Goal: Navigation & Orientation: Find specific page/section

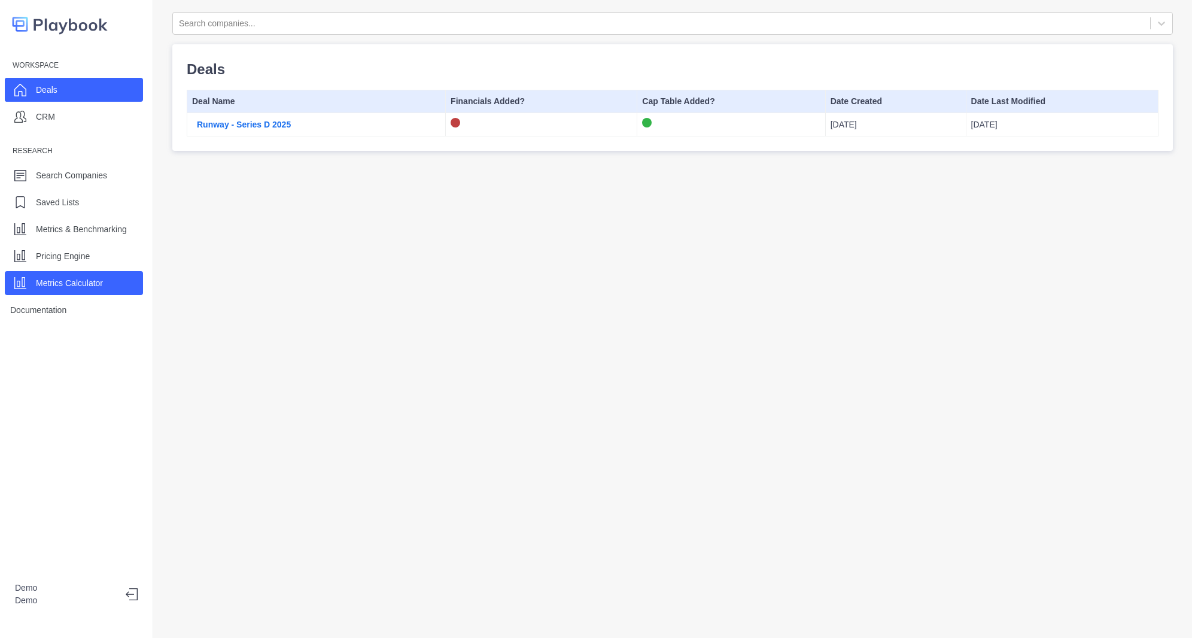
click at [96, 291] on div "Metrics Calculator" at bounding box center [69, 283] width 67 height 18
click at [102, 267] on div "Pricing Engine" at bounding box center [74, 256] width 138 height 24
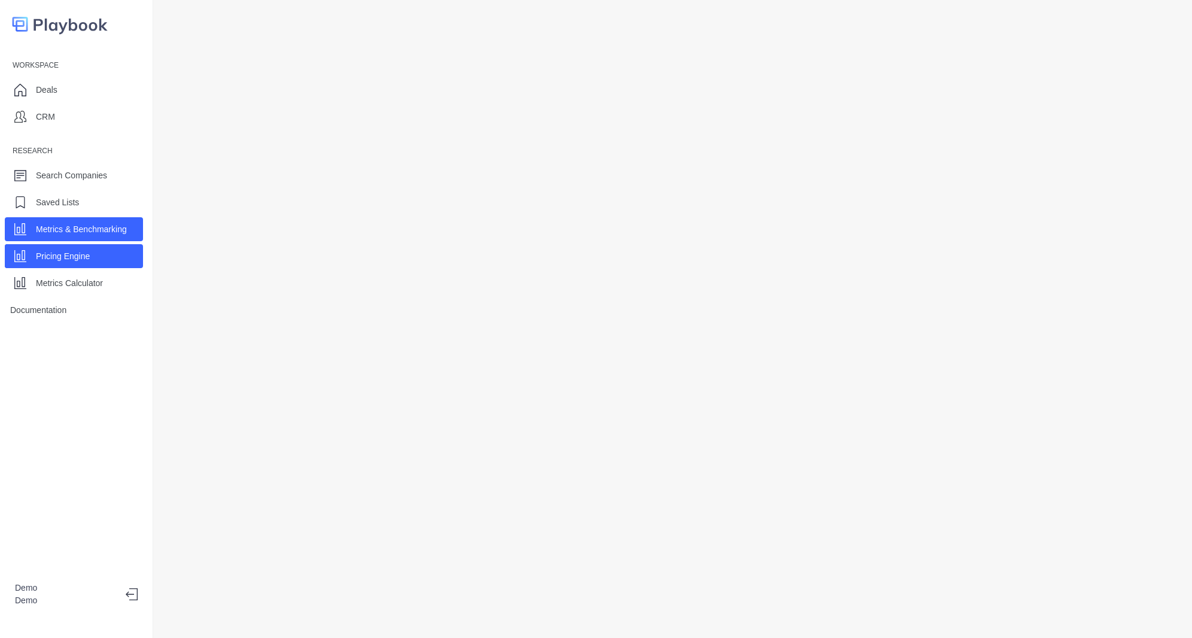
click at [83, 227] on p "Metrics & Benchmarking" at bounding box center [81, 229] width 91 height 13
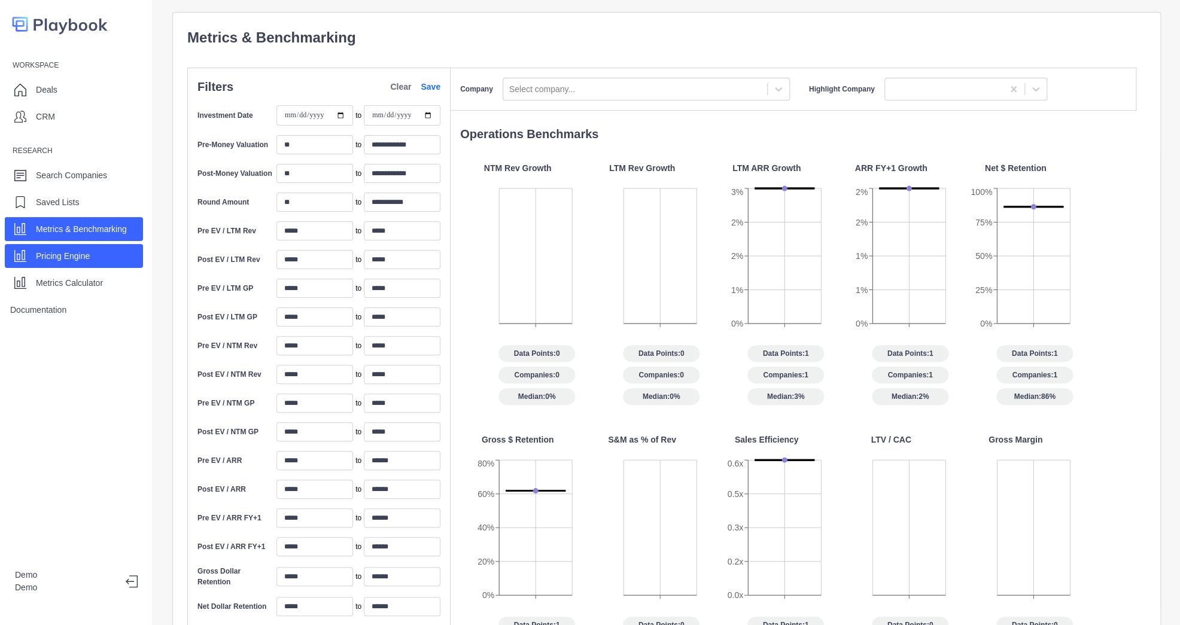
click at [78, 252] on p "Pricing Engine" at bounding box center [63, 256] width 54 height 13
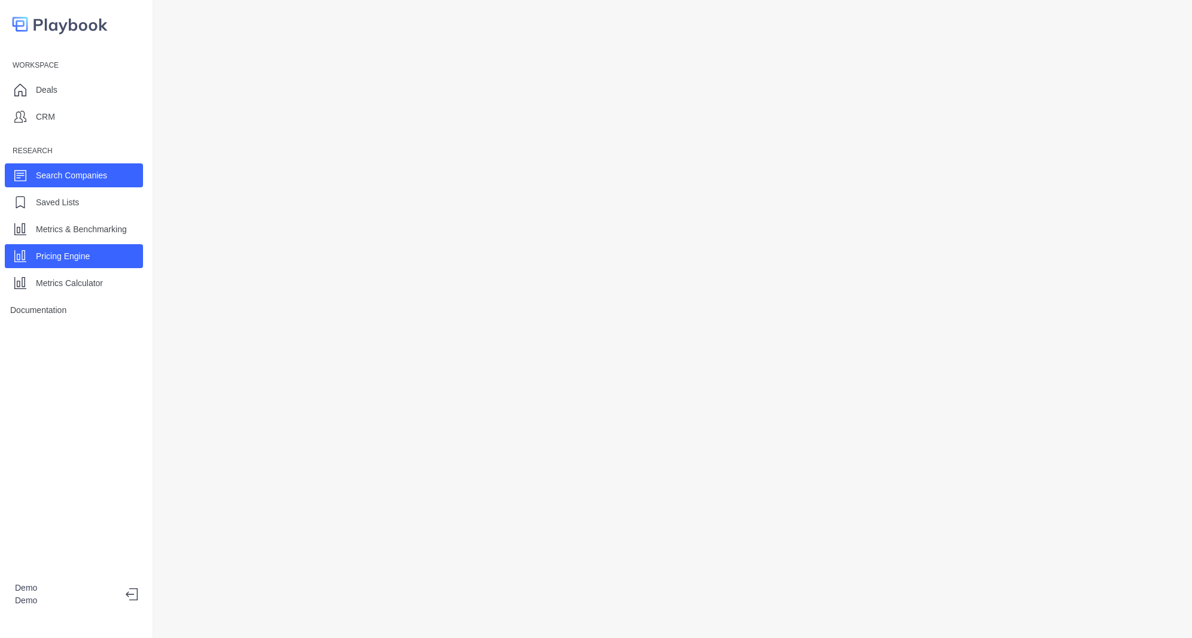
click at [68, 179] on p "Search Companies" at bounding box center [71, 175] width 71 height 13
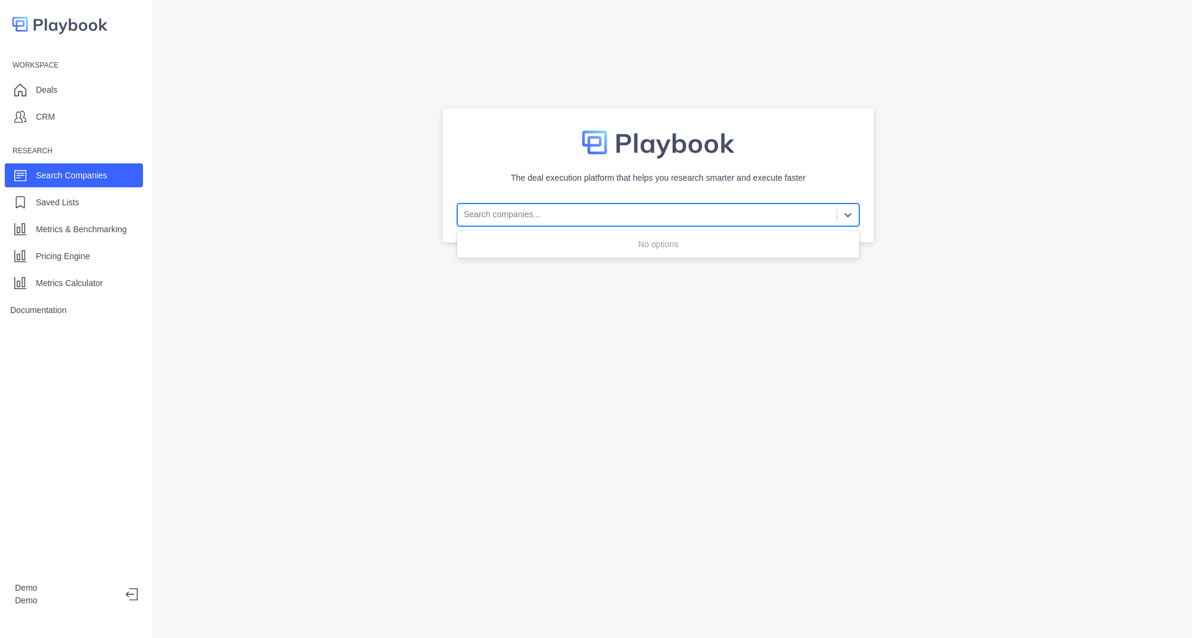
click at [562, 221] on div at bounding box center [647, 214] width 367 height 15
click at [103, 93] on div "Deals" at bounding box center [74, 90] width 138 height 24
